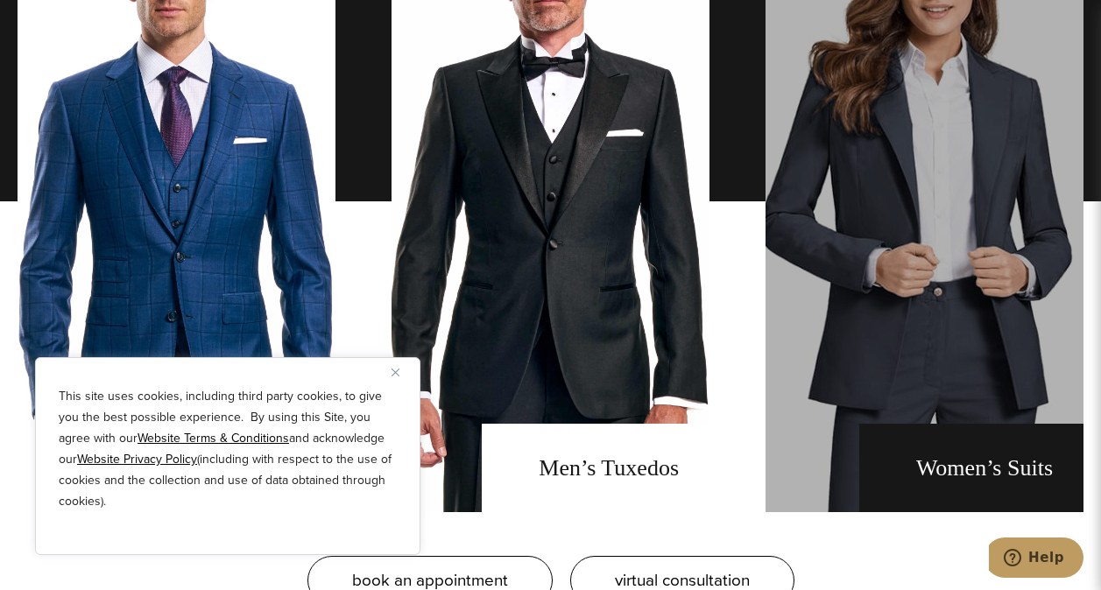
scroll to position [1226, 0]
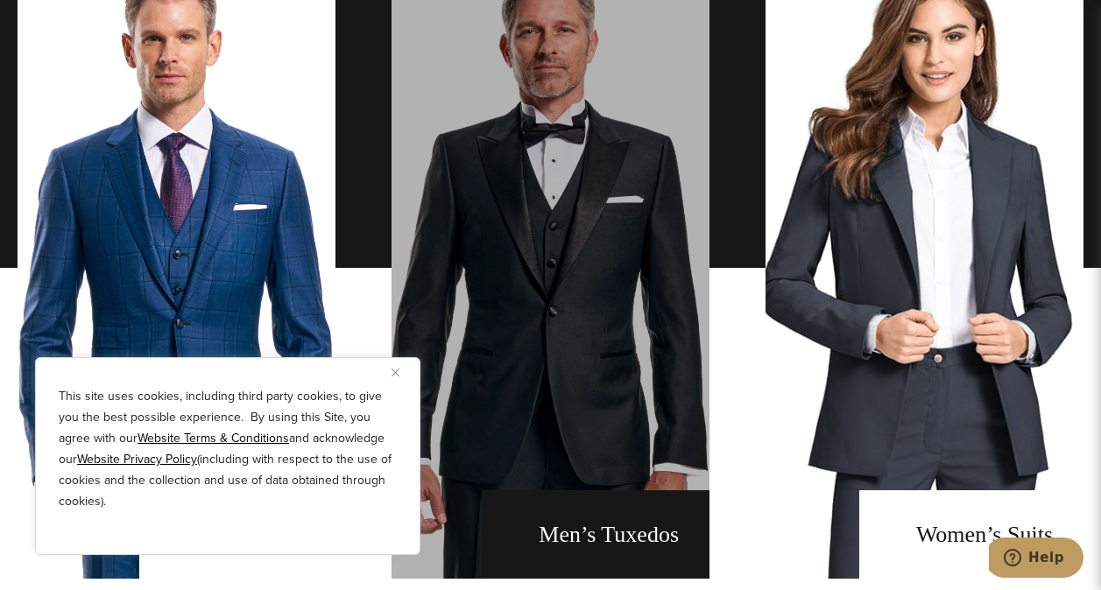
click at [526, 272] on link "men's tuxedos" at bounding box center [550, 268] width 318 height 622
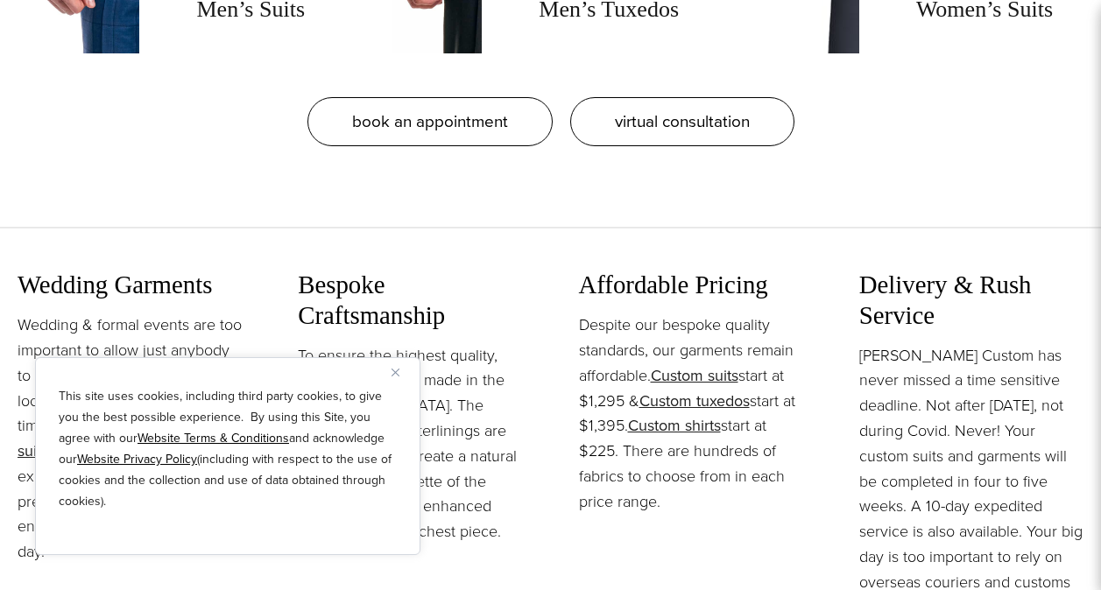
click at [395, 371] on img "Close" at bounding box center [395, 373] width 8 height 8
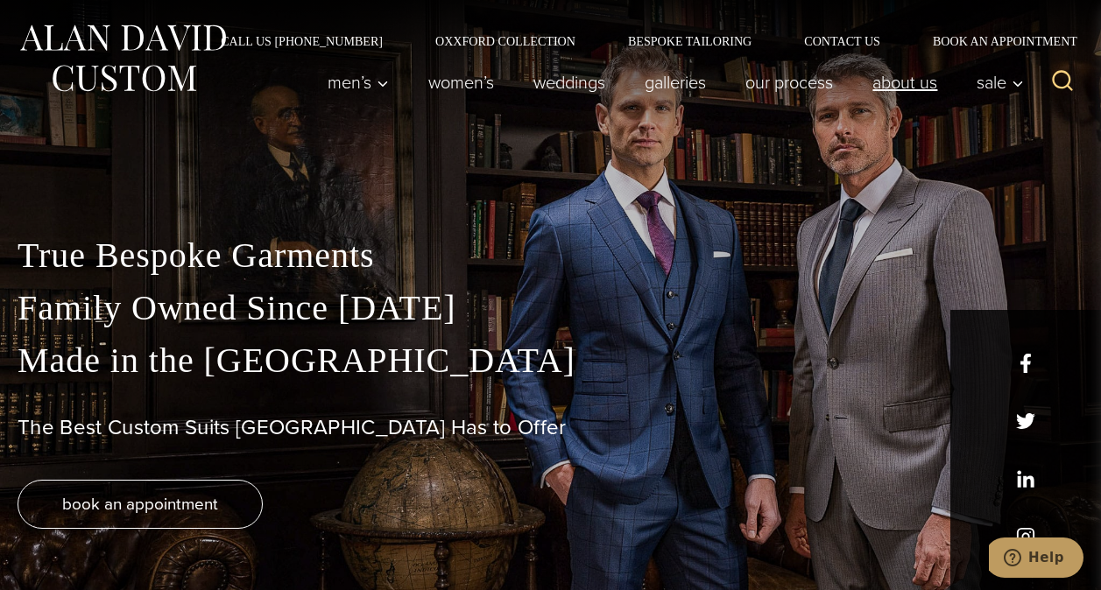
click at [878, 82] on link "About Us" at bounding box center [905, 82] width 104 height 35
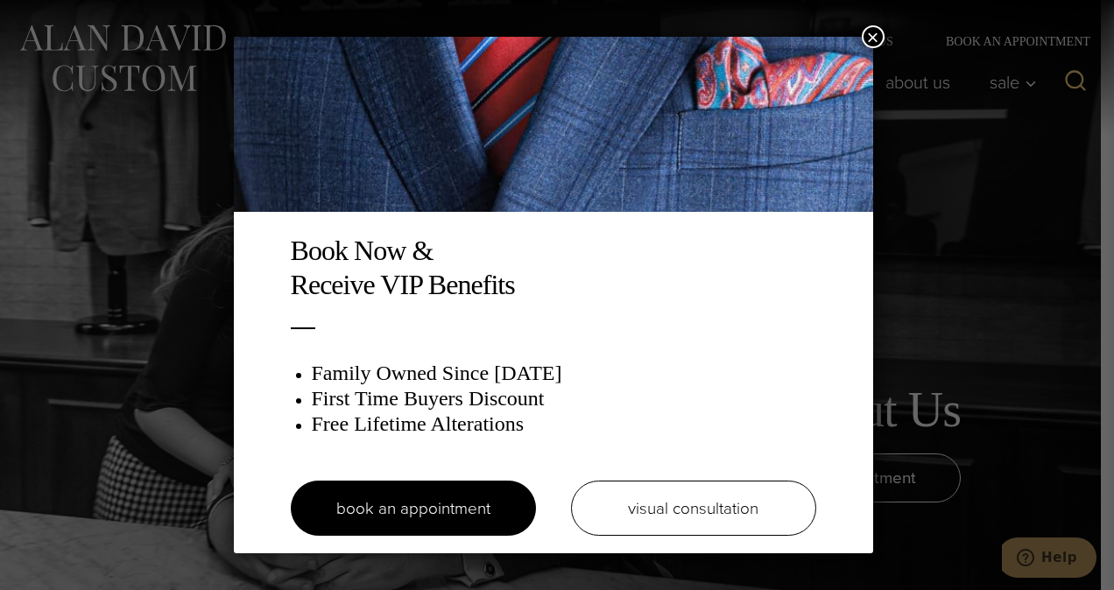
click at [868, 39] on button "×" at bounding box center [873, 36] width 23 height 23
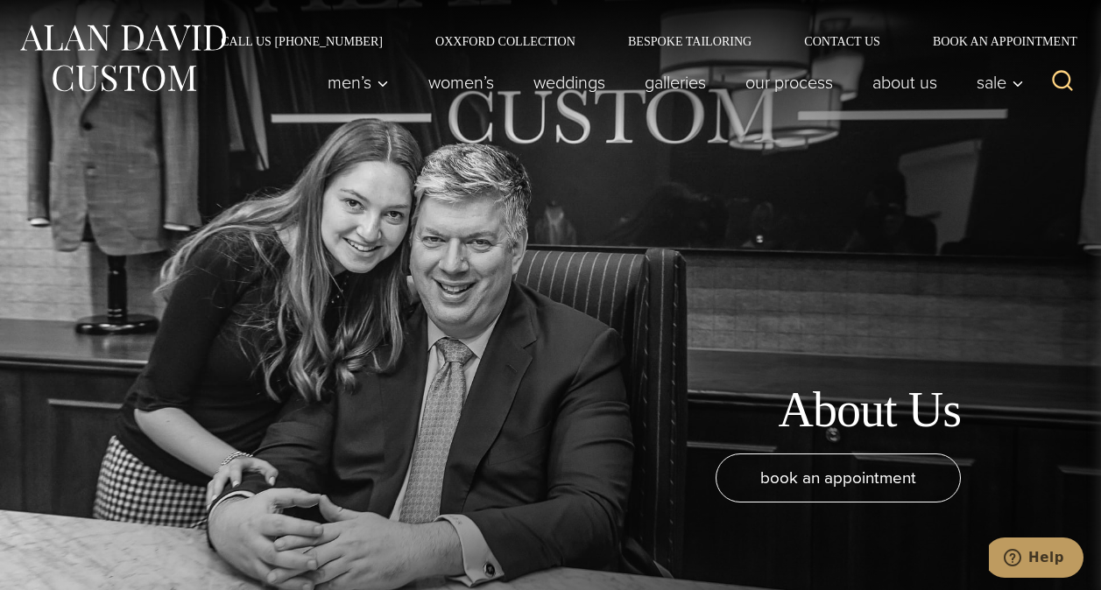
click at [999, 213] on div "About Us book an appointment" at bounding box center [550, 295] width 1101 height 590
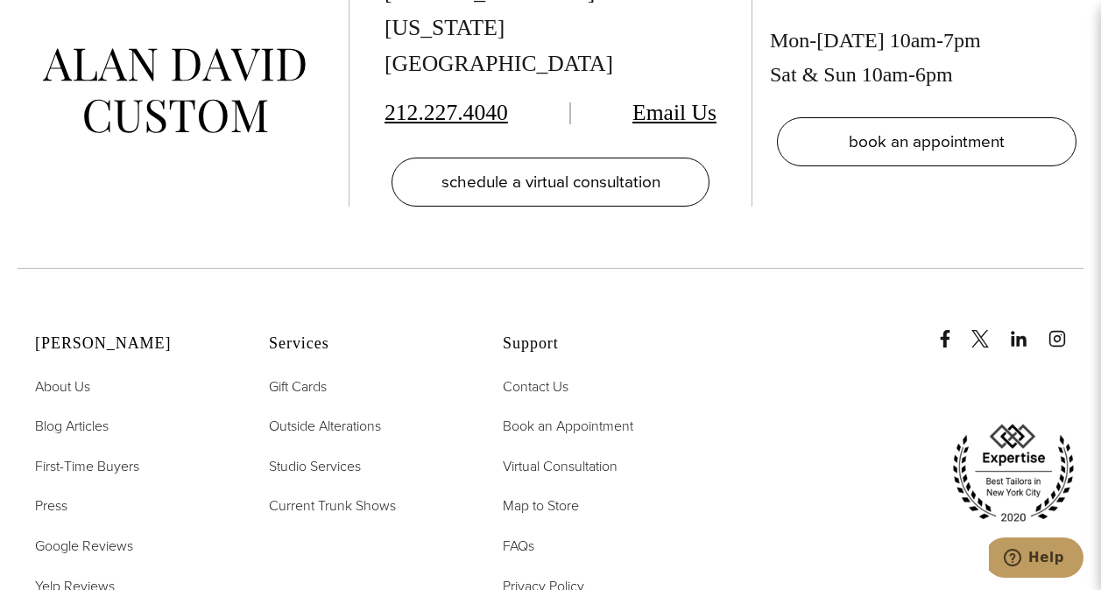
scroll to position [6570, 0]
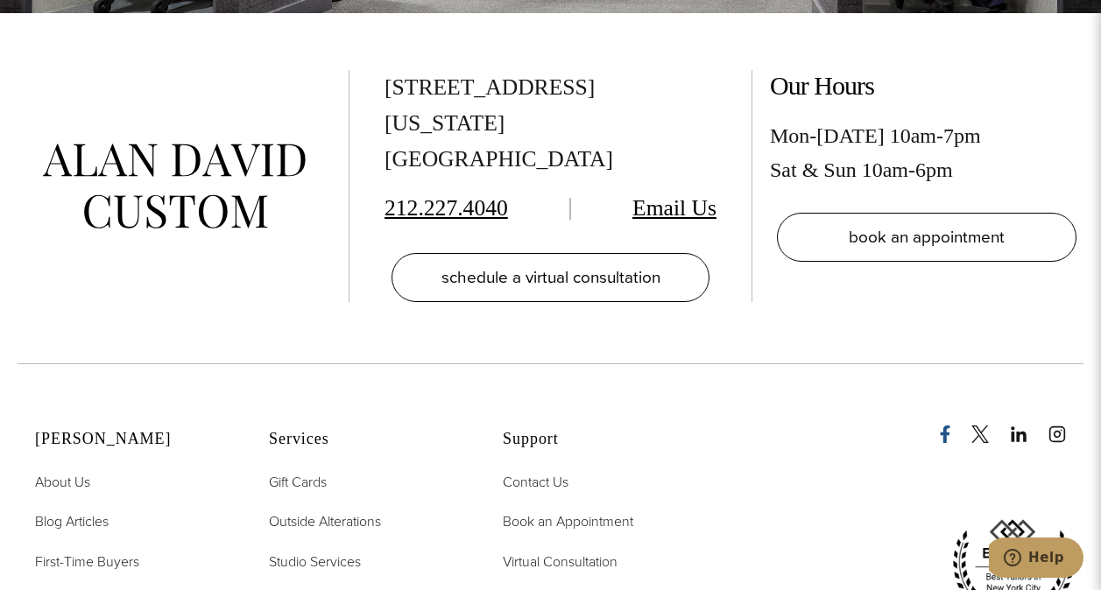
click at [950, 426] on icon "Facebook" at bounding box center [945, 435] width 18 height 18
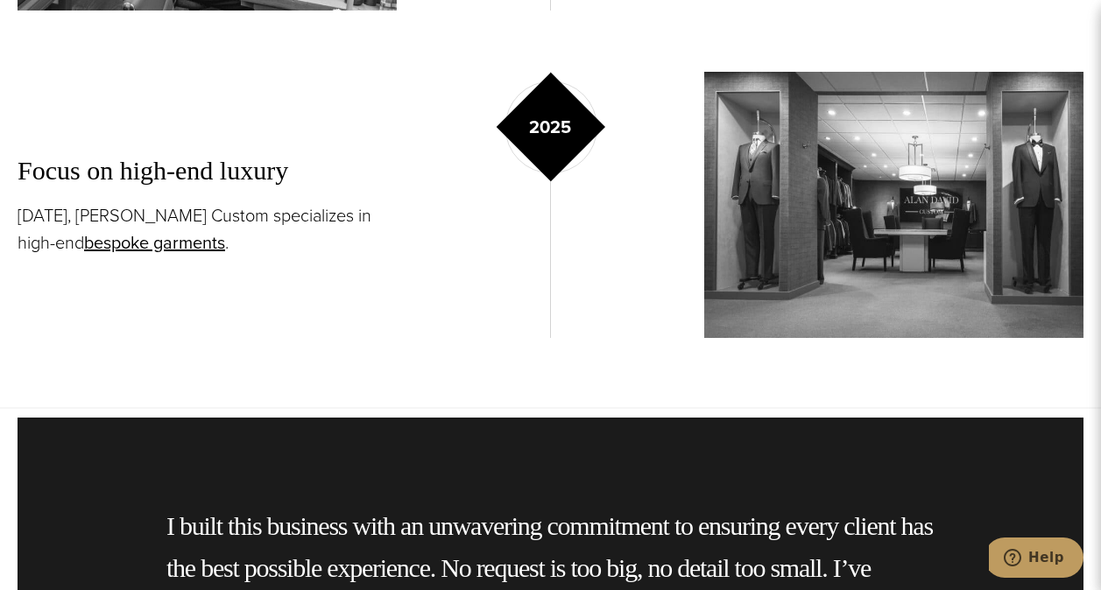
scroll to position [2978, 0]
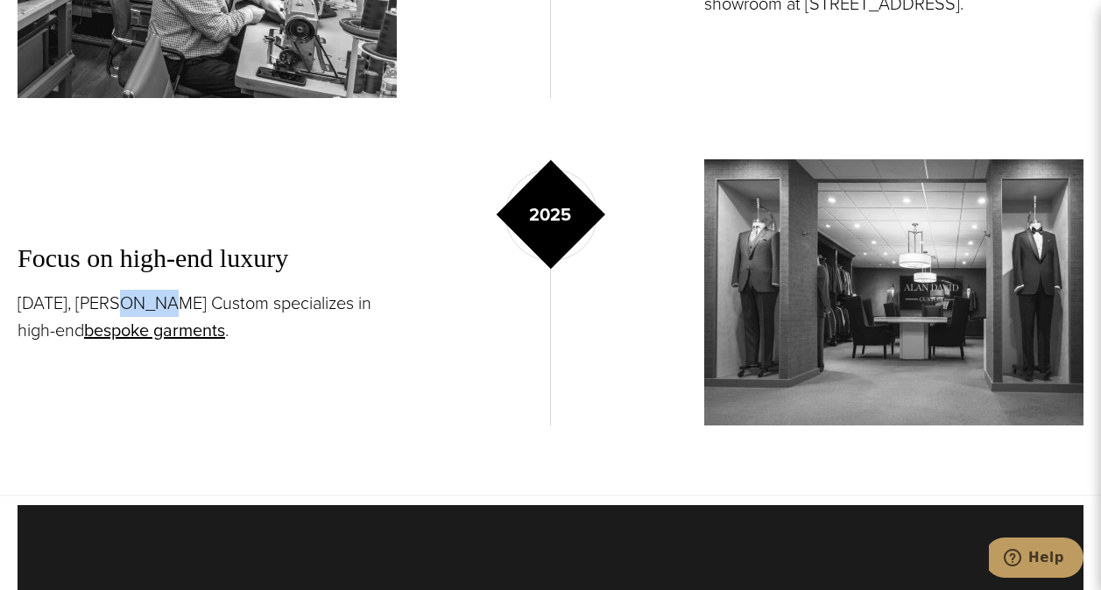
drag, startPoint x: 154, startPoint y: 303, endPoint x: 122, endPoint y: 309, distance: 33.0
click at [122, 309] on p "[DATE], [PERSON_NAME] Custom specializes in high-end bespoke garments ." at bounding box center [207, 317] width 379 height 54
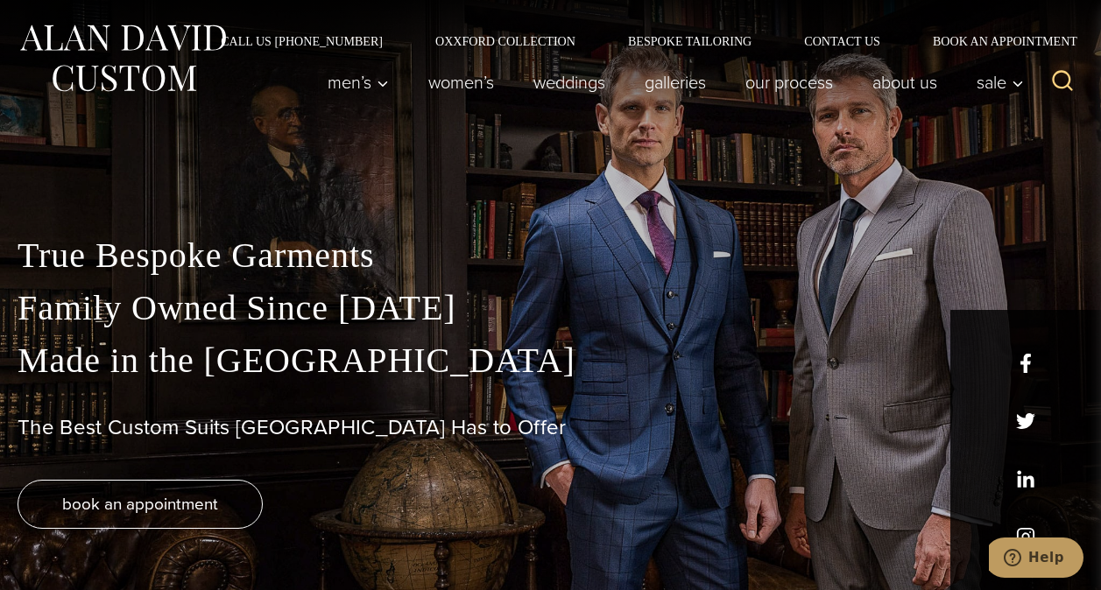
click at [949, 207] on div "True Bespoke Garments Family Owned Since 1913 Made in the United States The Bes…" at bounding box center [550, 366] width 1101 height 448
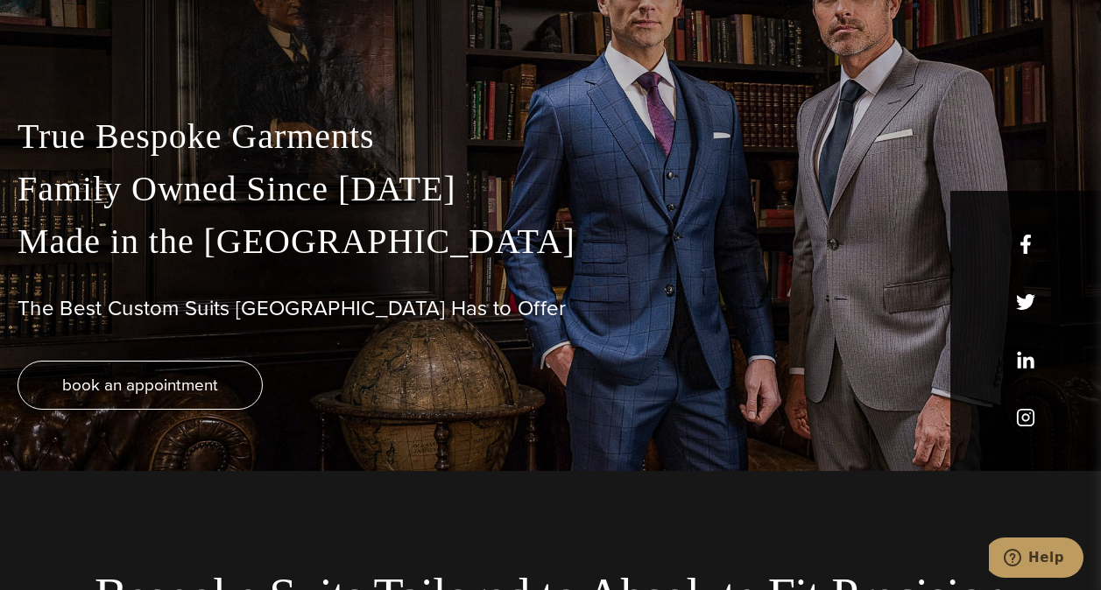
scroll to position [88, 0]
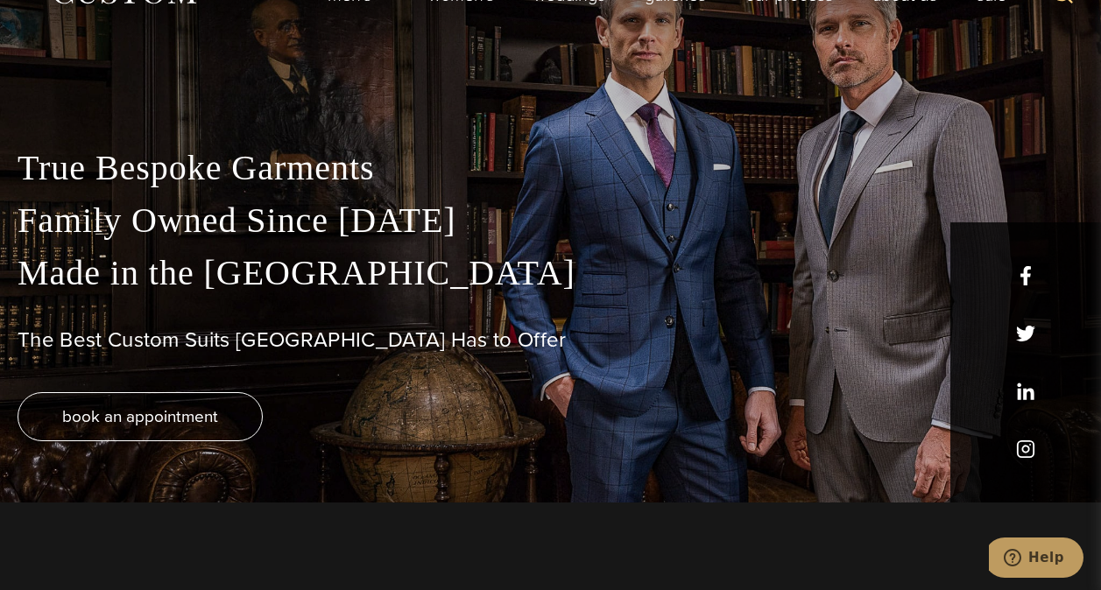
click at [1023, 279] on p "True Bespoke Garments Family Owned Since 1913 Made in the United States" at bounding box center [551, 221] width 1066 height 158
click at [1023, 320] on div "True Bespoke Garments Family Owned Since 1913 Made in the United States The Bes…" at bounding box center [550, 322] width 1101 height 361
click at [1019, 335] on h1 "The Best Custom Suits NYC Has to Offer" at bounding box center [551, 340] width 1066 height 25
click at [1030, 398] on div "book an appointment" at bounding box center [551, 416] width 1066 height 49
click at [1018, 448] on div "True Bespoke Garments Family Owned Since 1913 Made in the United States The Bes…" at bounding box center [550, 322] width 1101 height 361
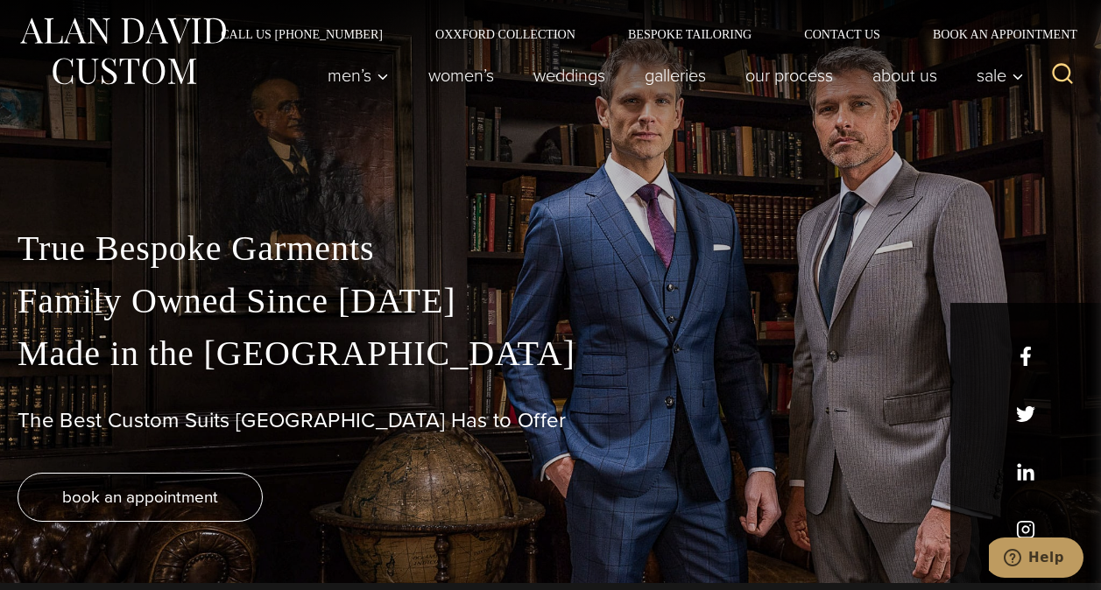
scroll to position [0, 0]
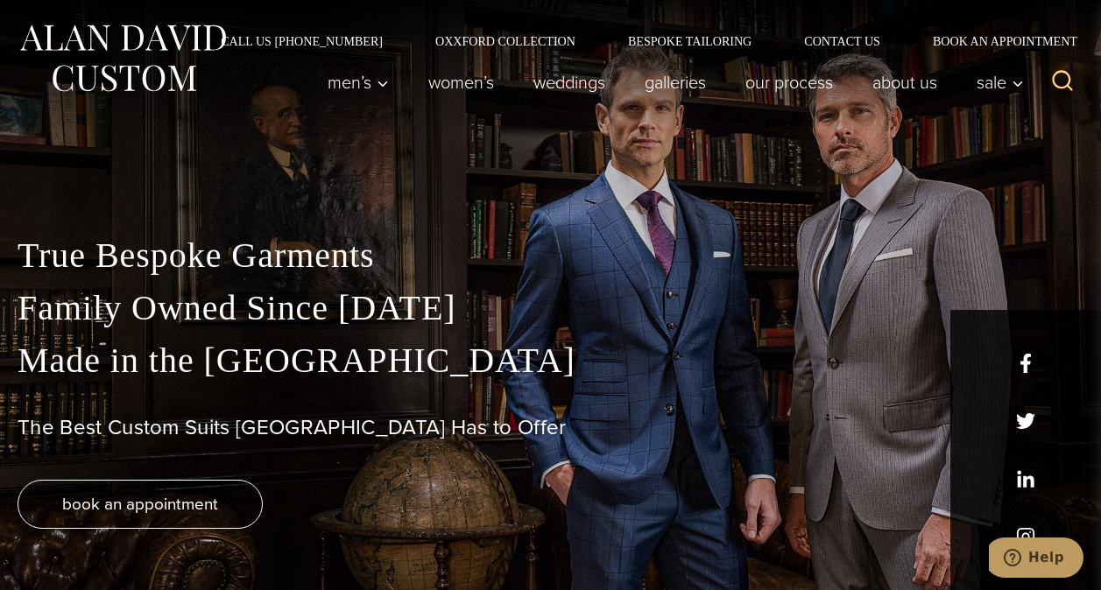
click at [1022, 358] on p "True Bespoke Garments Family Owned Since 1913 Made in the United States" at bounding box center [551, 308] width 1066 height 158
click at [1017, 421] on h1 "The Best Custom Suits NYC Has to Offer" at bounding box center [551, 427] width 1066 height 25
click at [1013, 465] on div "True Bespoke Garments Family Owned Since 1913 Made in the United States The Bes…" at bounding box center [550, 409] width 1101 height 361
click at [1026, 519] on div "book an appointment" at bounding box center [551, 504] width 1066 height 49
click at [912, 91] on link "About Us" at bounding box center [905, 82] width 104 height 35
